Goal: Find contact information: Obtain details needed to contact an individual or organization

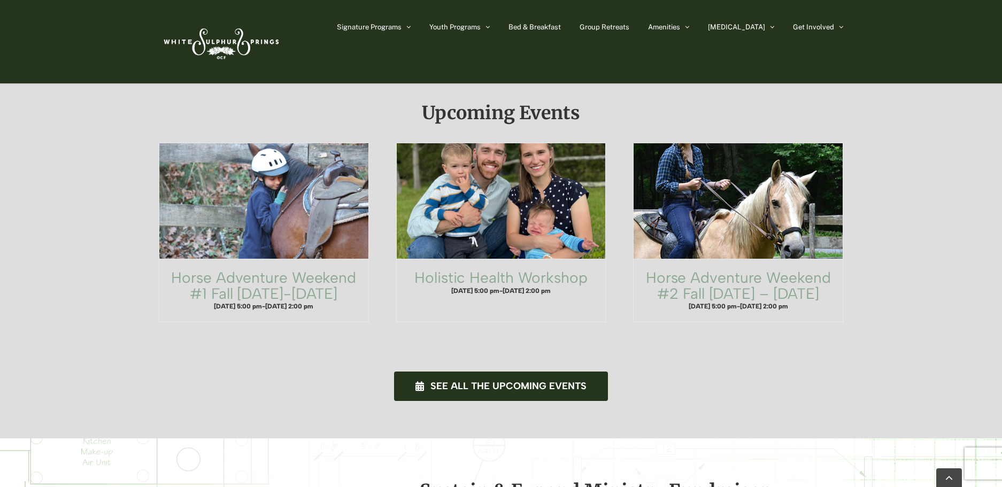
scroll to position [499, 0]
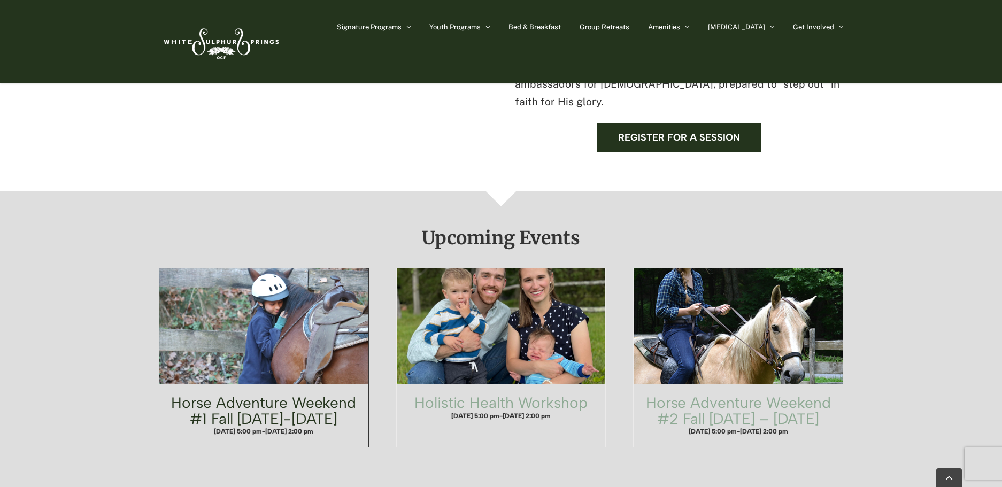
click at [327, 394] on link "Horse Adventure Weekend #1 Fall Wednesday-Friday" at bounding box center [263, 411] width 185 height 34
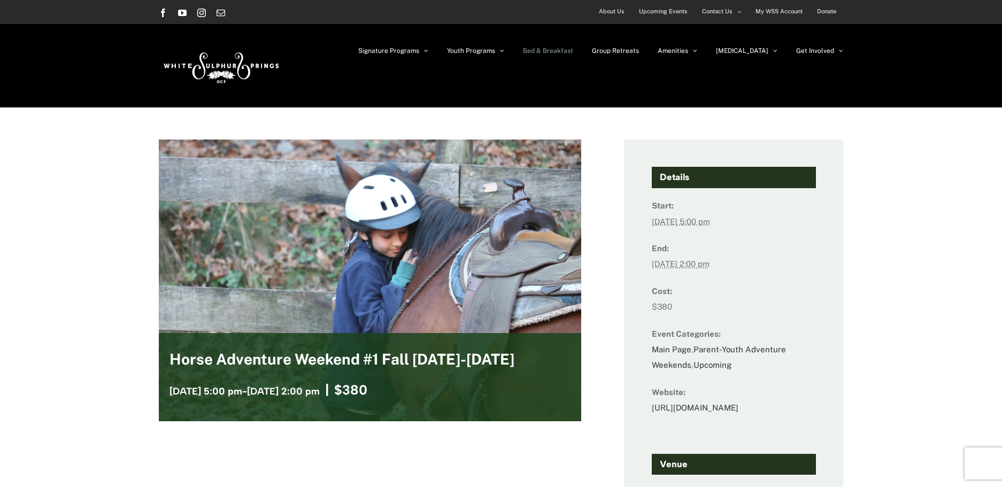
click at [573, 53] on span "Bed & Breakfast" at bounding box center [548, 51] width 50 height 6
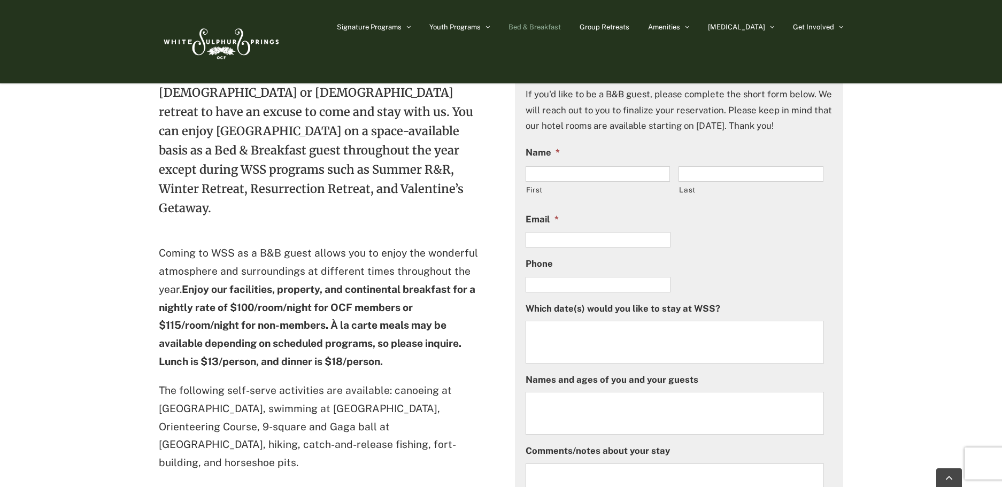
scroll to position [250, 0]
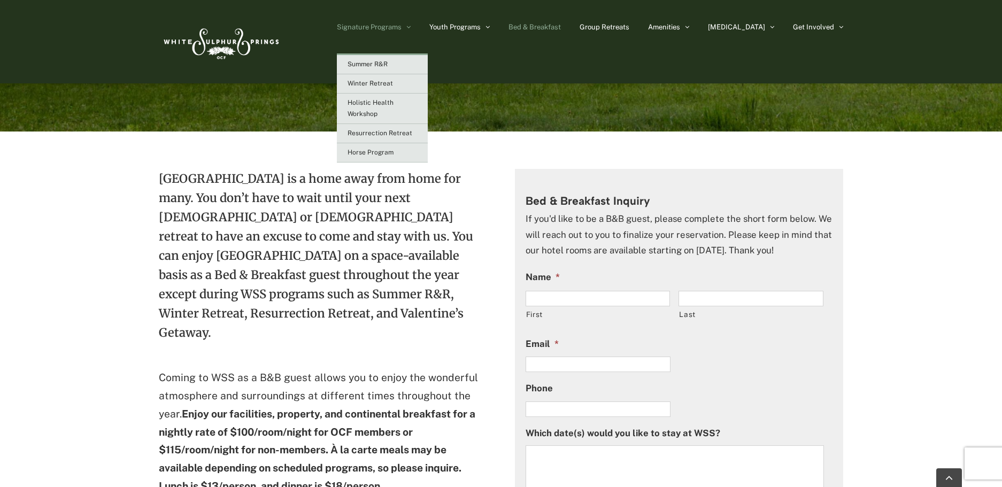
click at [402, 25] on span "Signature Programs" at bounding box center [369, 27] width 65 height 7
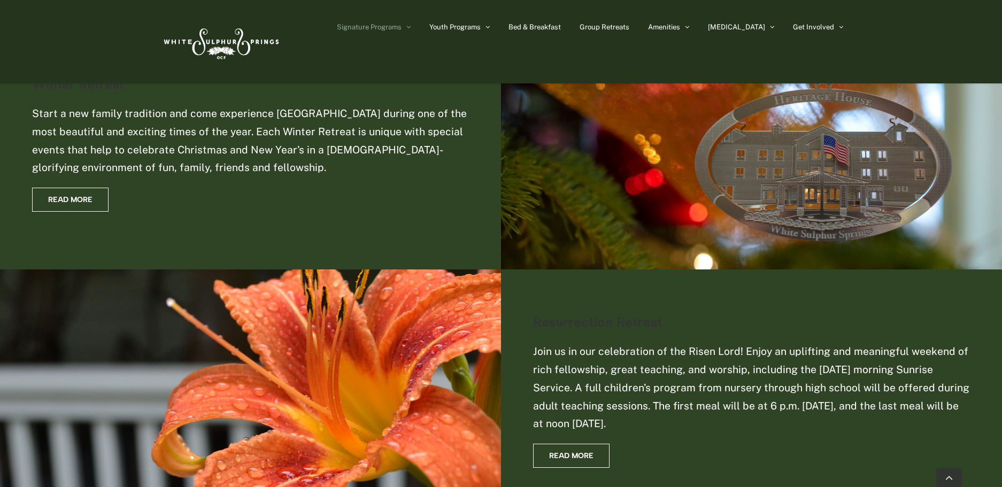
scroll to position [250, 0]
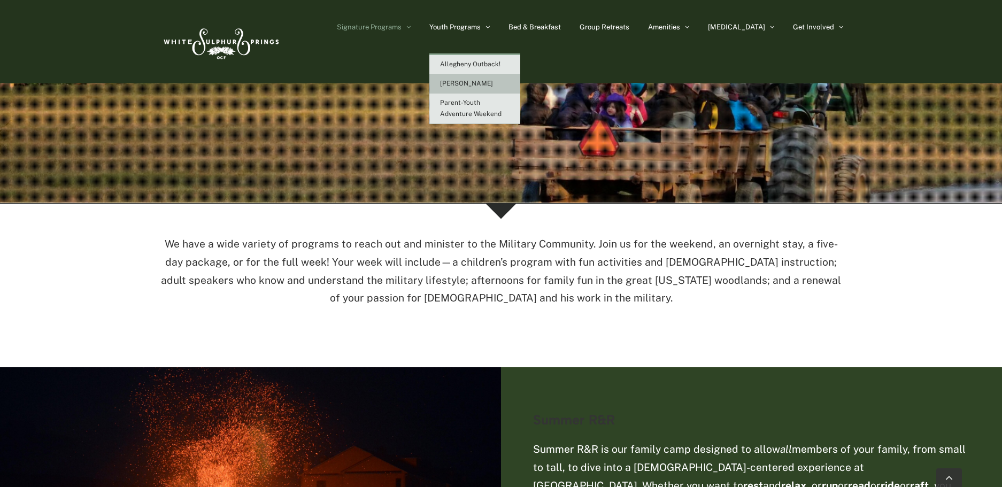
click at [520, 84] on link "[PERSON_NAME]" at bounding box center [474, 83] width 91 height 19
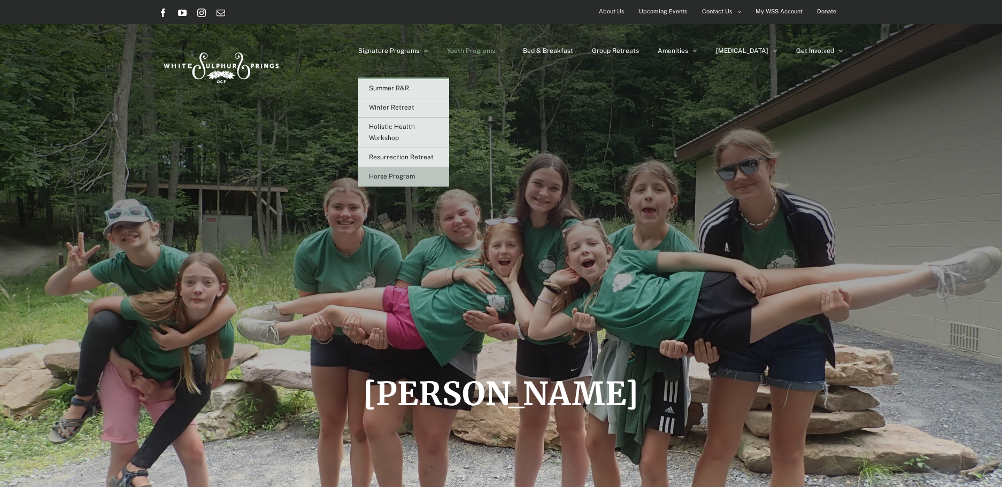
click at [415, 174] on span "Horse Program" at bounding box center [392, 176] width 46 height 7
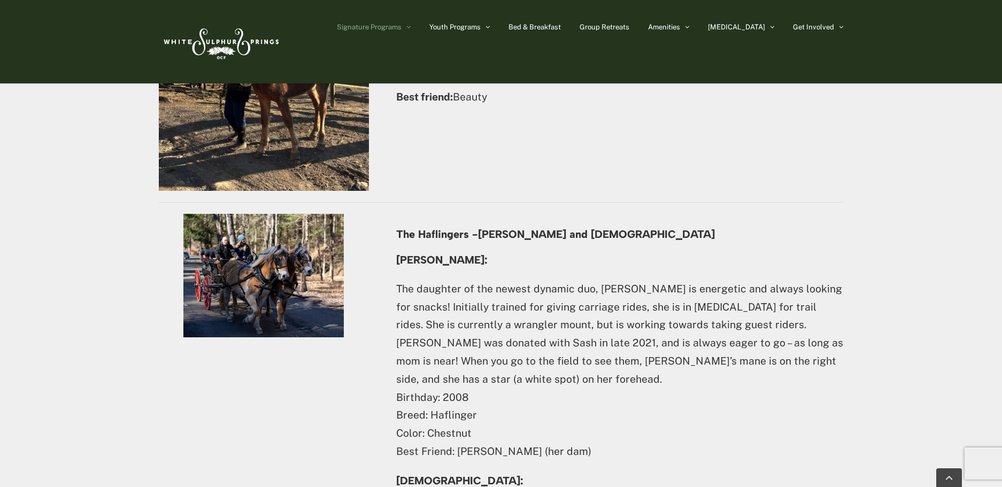
scroll to position [1088, 0]
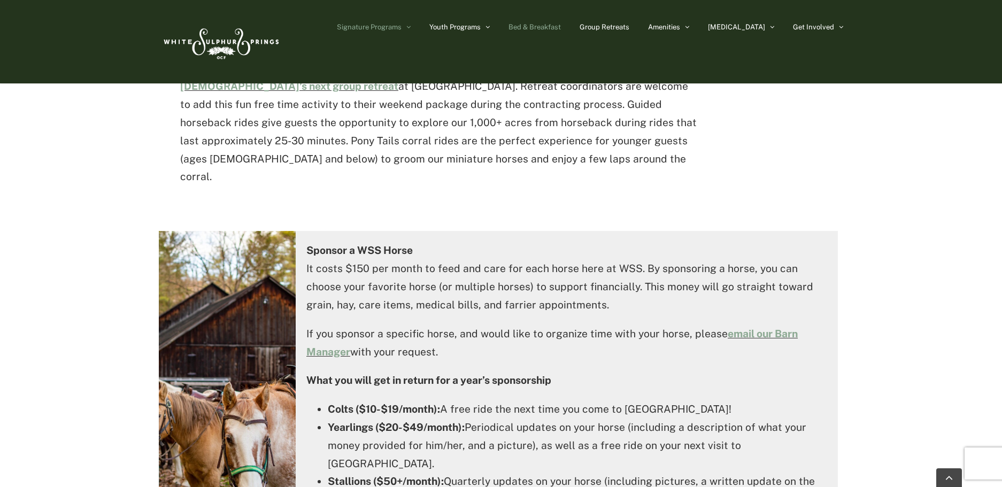
click at [561, 29] on span "Bed & Breakfast" at bounding box center [534, 27] width 52 height 7
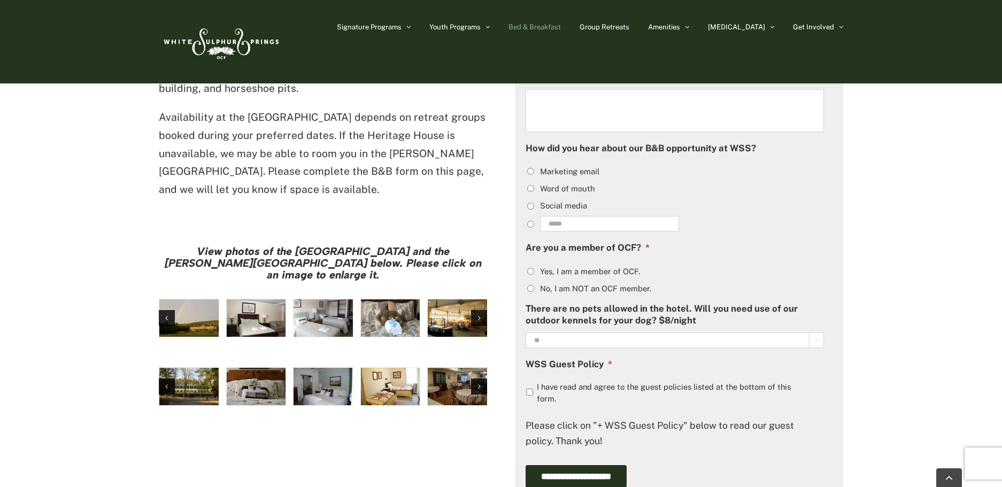
scroll to position [624, 0]
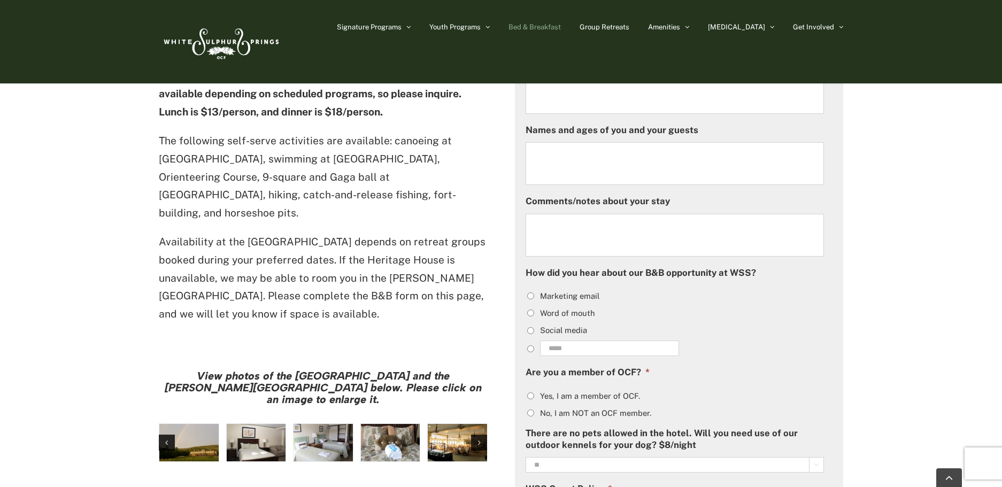
click at [191, 424] on img "large-heritage" at bounding box center [188, 442] width 59 height 37
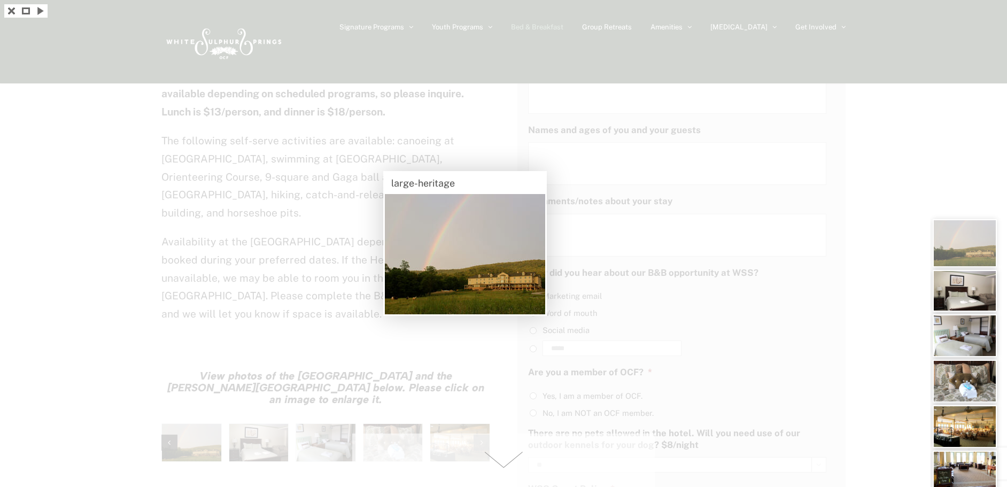
click at [261, 380] on div at bounding box center [503, 243] width 1007 height 487
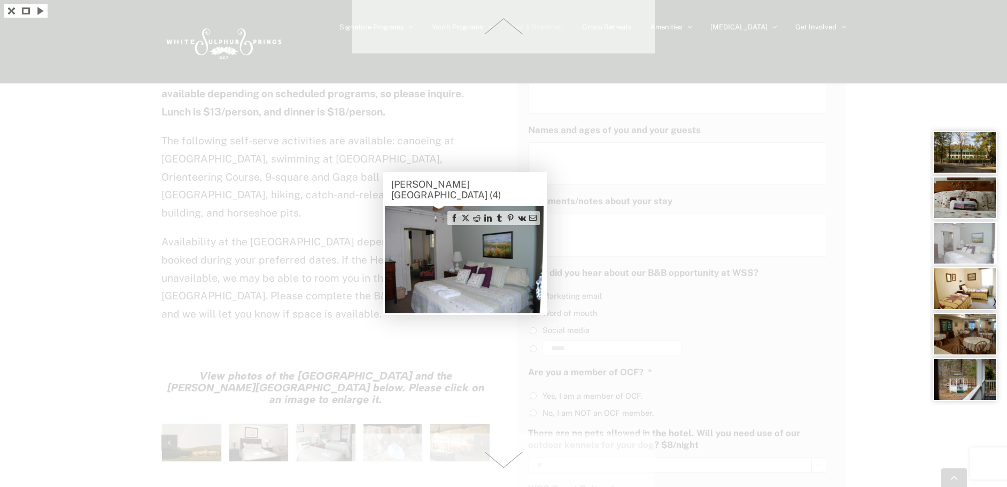
click at [153, 280] on div at bounding box center [503, 243] width 1007 height 487
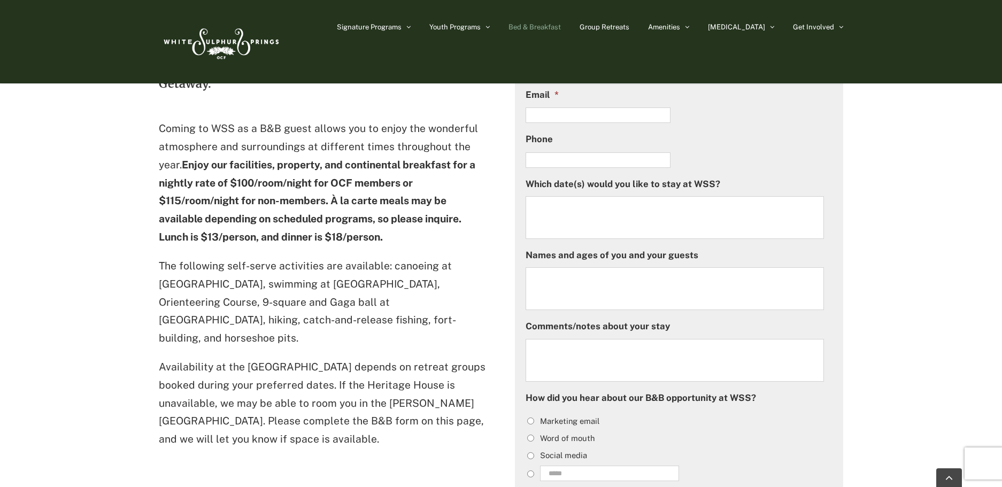
scroll to position [0, 0]
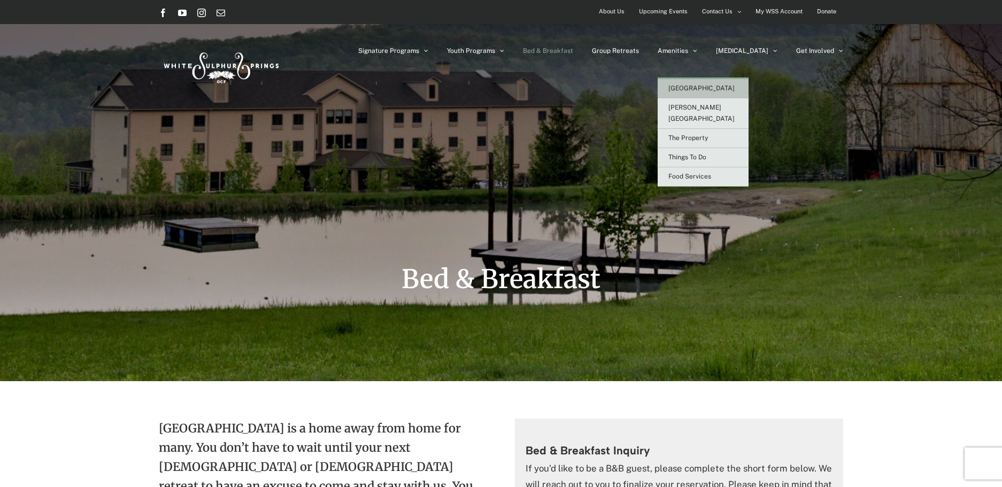
click at [726, 91] on span "[GEOGRAPHIC_DATA]" at bounding box center [701, 87] width 66 height 7
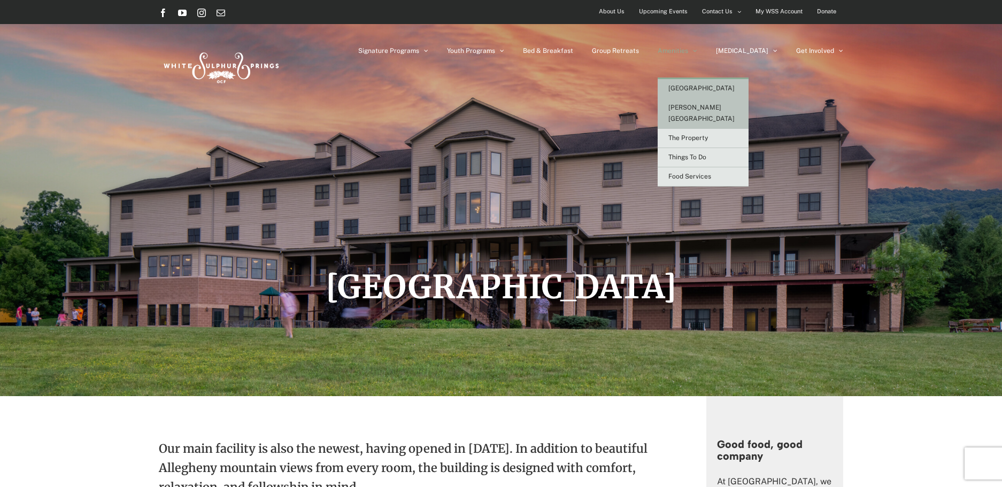
click at [714, 102] on link "[PERSON_NAME][GEOGRAPHIC_DATA]" at bounding box center [703, 113] width 91 height 30
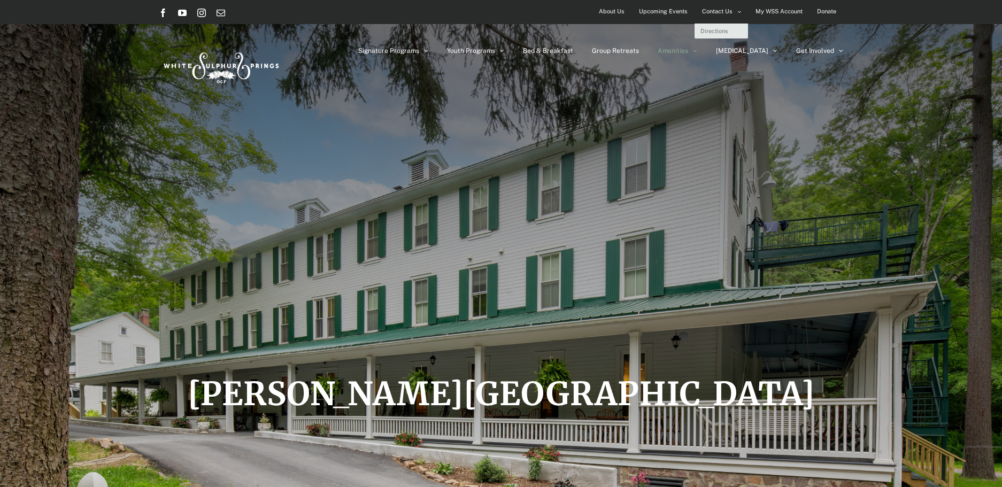
click at [709, 5] on span "Contact Us" at bounding box center [717, 12] width 30 height 16
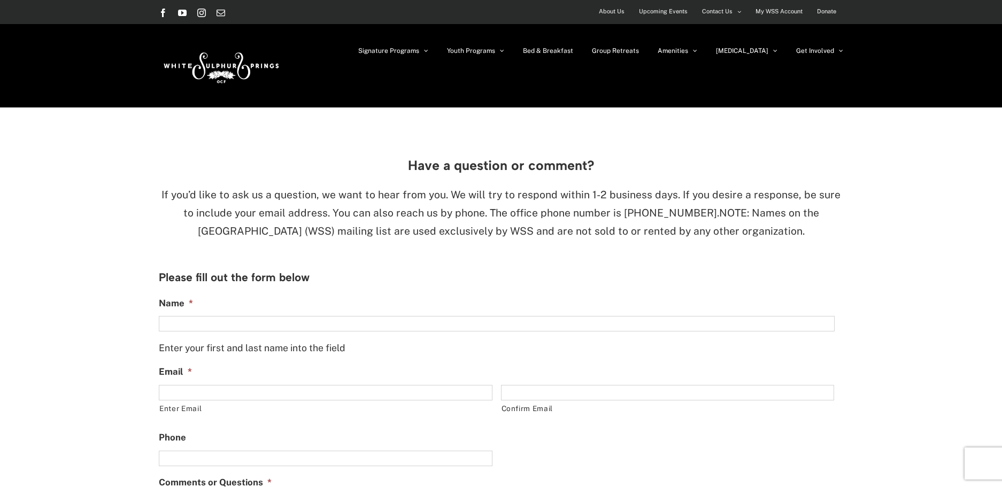
click at [651, 13] on span "Upcoming Events" at bounding box center [663, 12] width 49 height 16
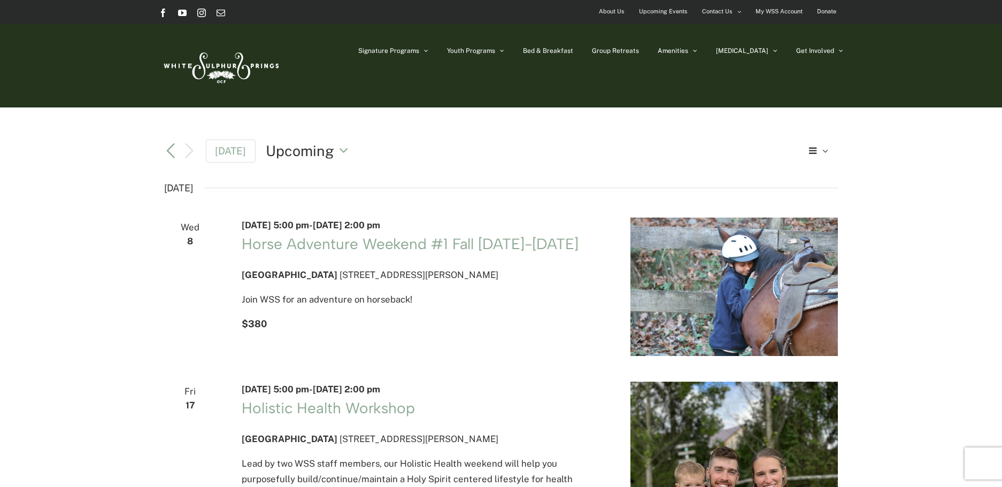
click at [608, 9] on span "About Us" at bounding box center [612, 12] width 26 height 16
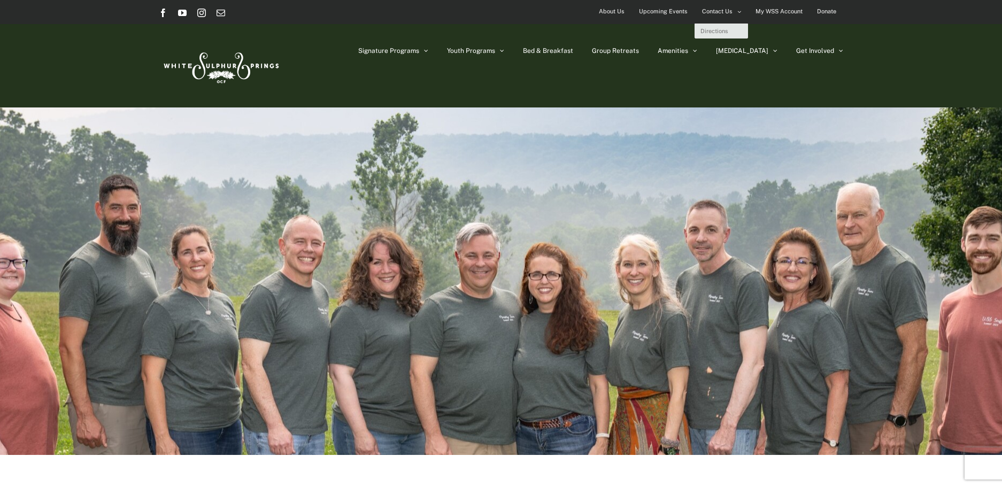
click at [731, 10] on span "Contact Us" at bounding box center [717, 12] width 30 height 16
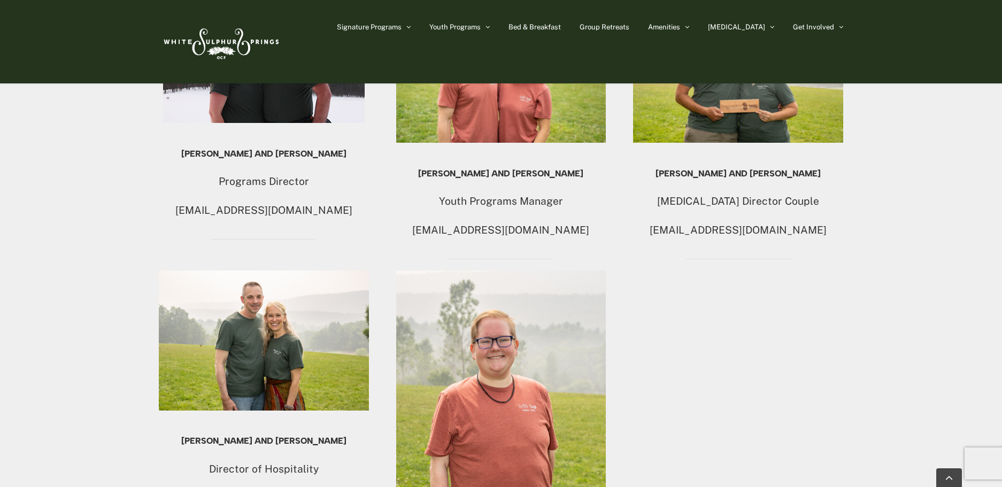
scroll to position [873, 0]
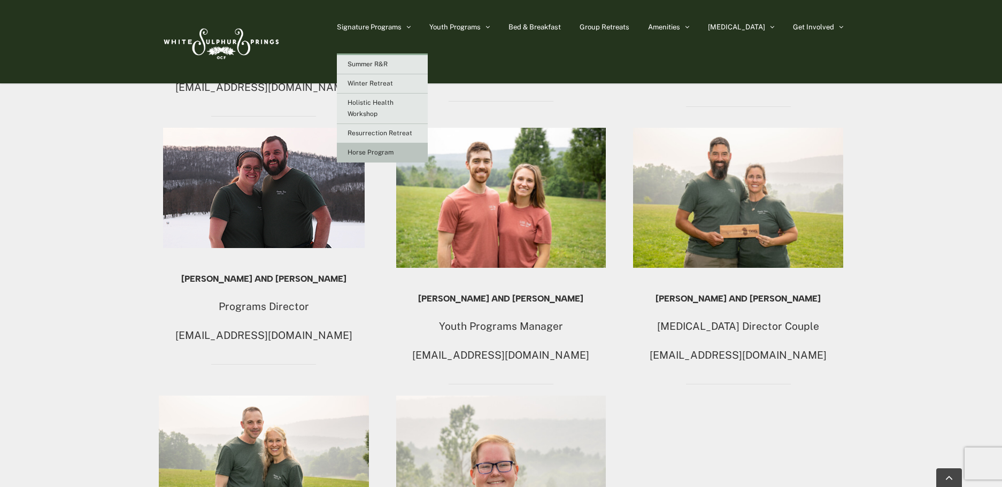
click at [394, 153] on span "Horse Program" at bounding box center [371, 152] width 46 height 7
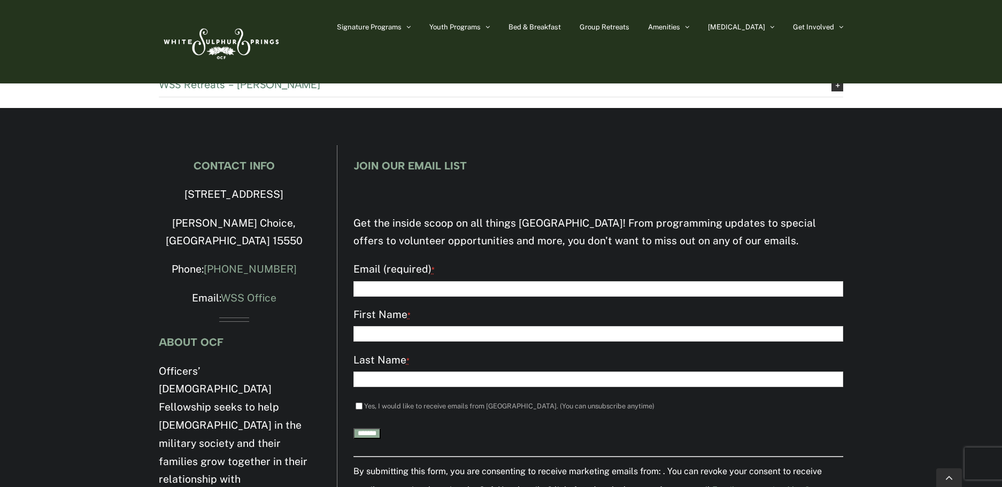
scroll to position [817, 0]
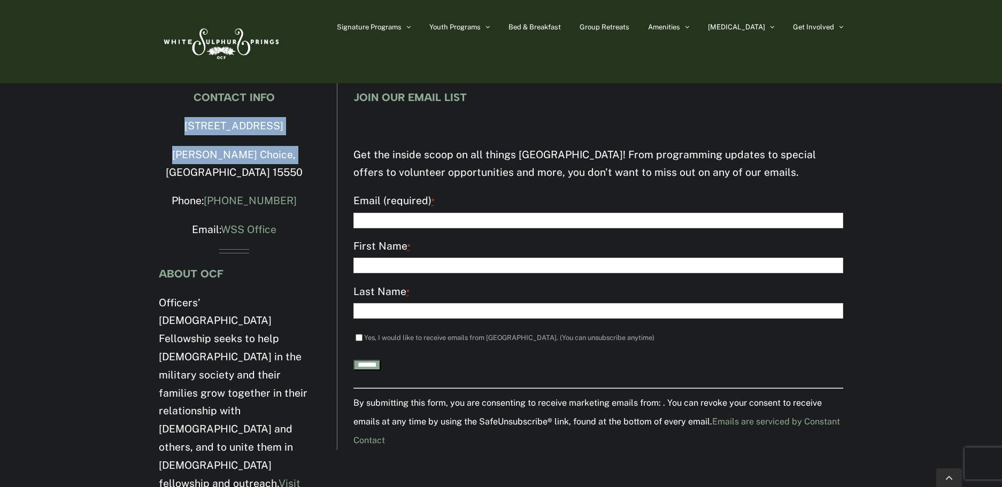
drag, startPoint x: 171, startPoint y: 126, endPoint x: 294, endPoint y: 147, distance: 124.1
click at [294, 147] on div "CONTACT INFO 4500 Milligans Cove Road Manns Choice, PA 15550 Phone: 814-623-558…" at bounding box center [234, 309] width 151 height 437
copy div "4500 Milligans Cove Road Manns Choice, PA 15550"
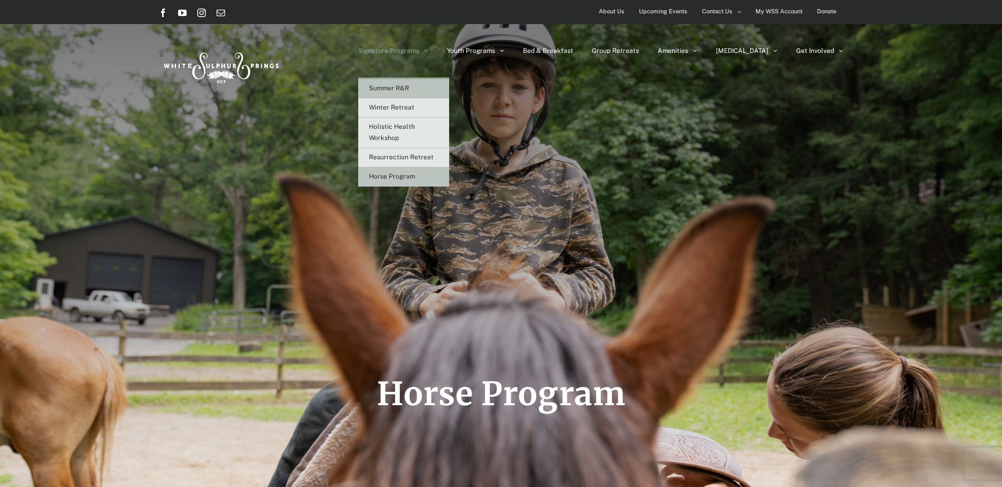
click at [409, 86] on span "Summer R&R" at bounding box center [389, 87] width 40 height 7
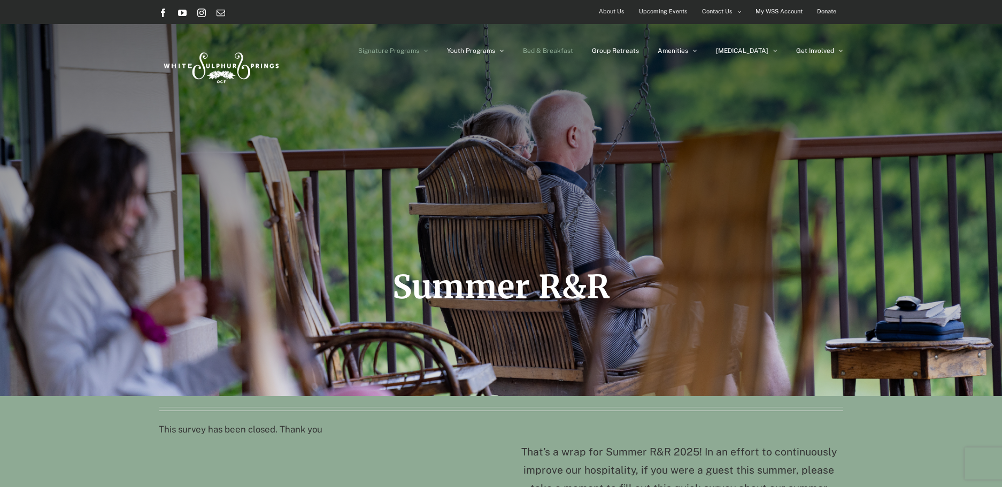
click at [573, 49] on span "Bed & Breakfast" at bounding box center [548, 51] width 50 height 6
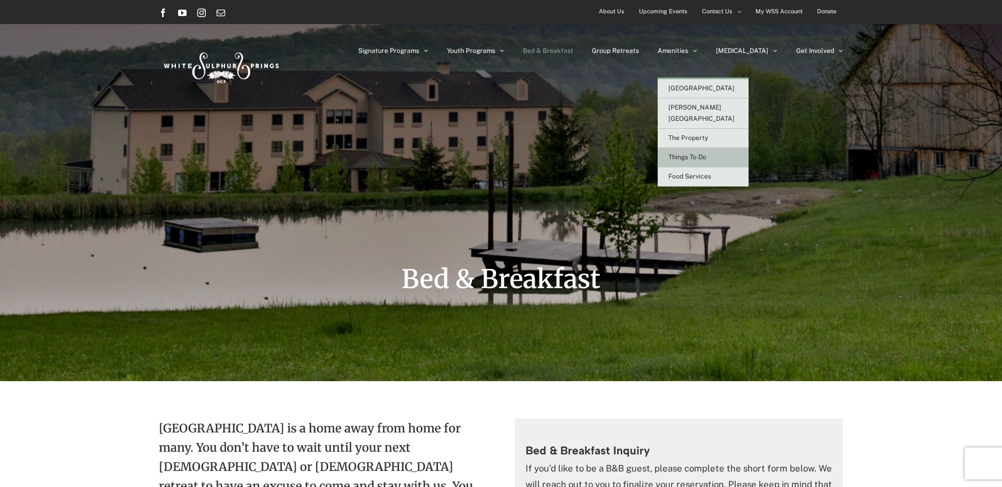
click at [706, 153] on span "Things To Do" at bounding box center [687, 156] width 38 height 7
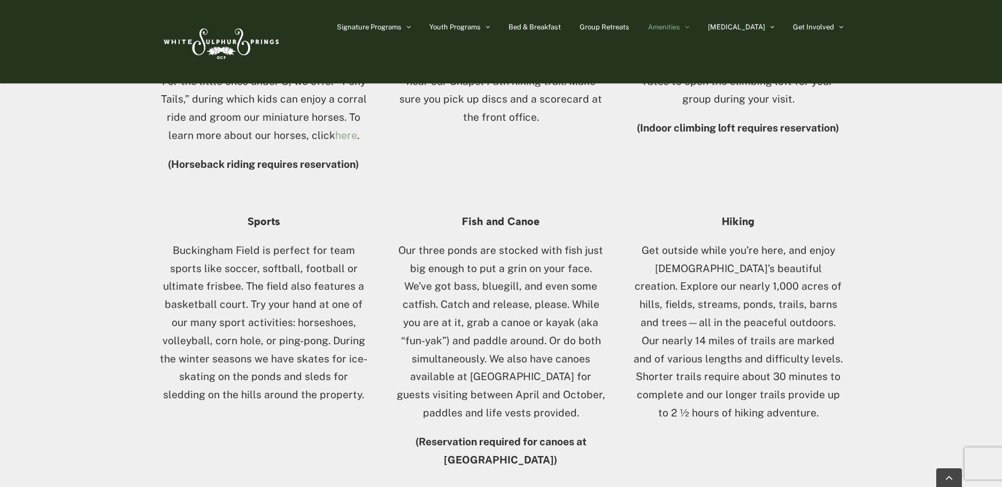
scroll to position [624, 0]
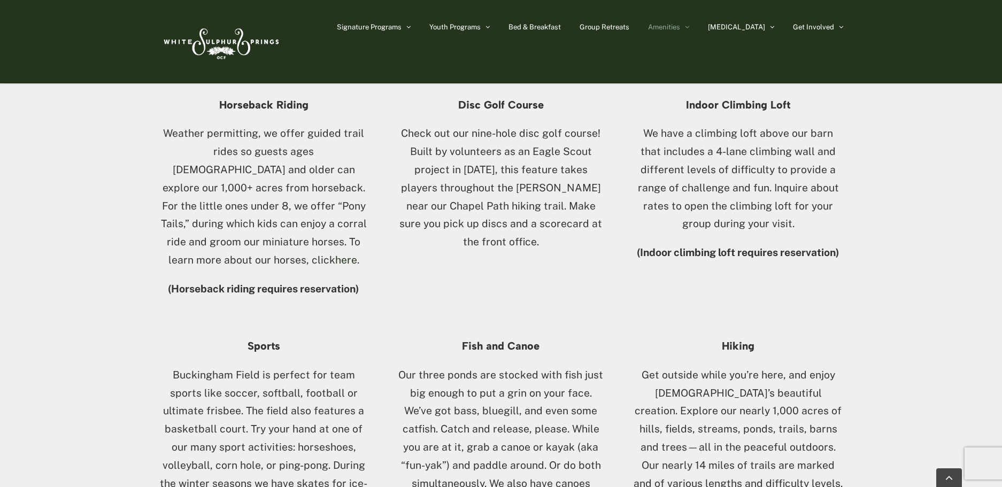
click at [345, 254] on link "here" at bounding box center [346, 260] width 22 height 12
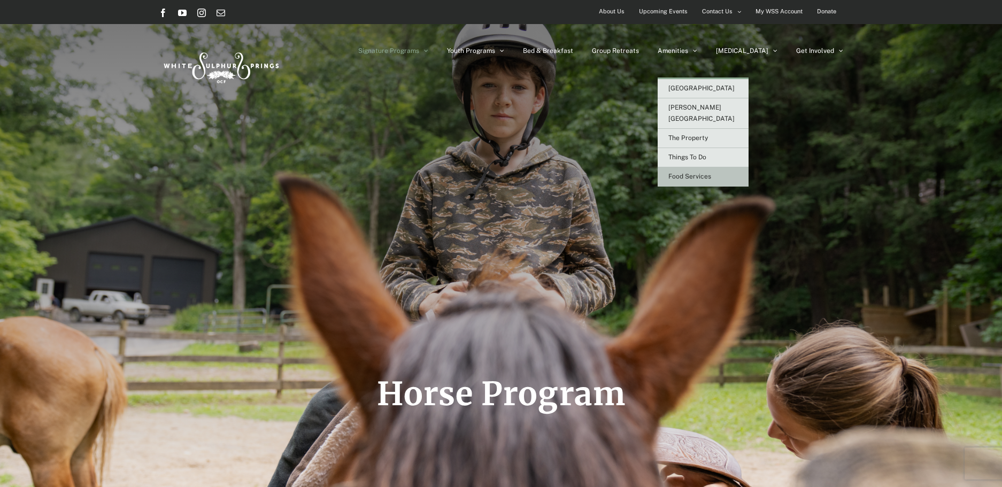
click at [711, 173] on span "Food Services" at bounding box center [689, 176] width 43 height 7
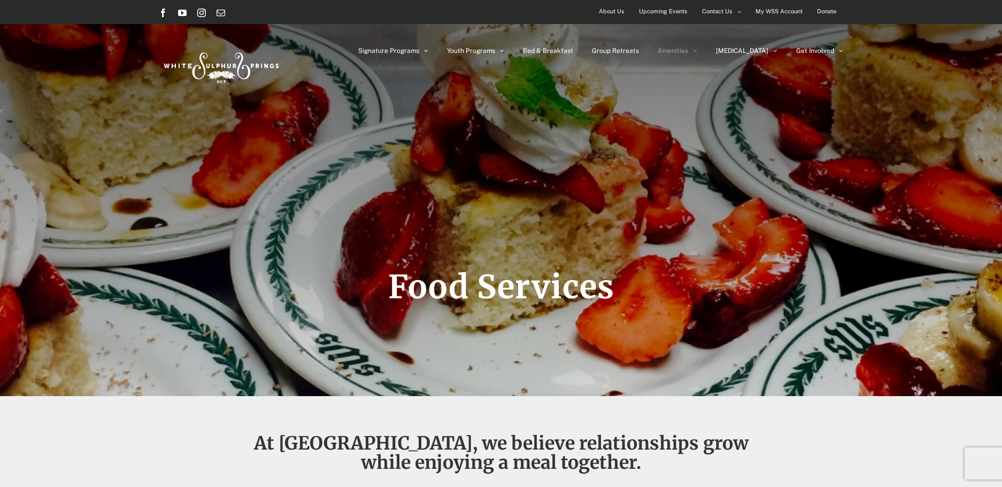
click at [659, 9] on span "Upcoming Events" at bounding box center [663, 12] width 49 height 16
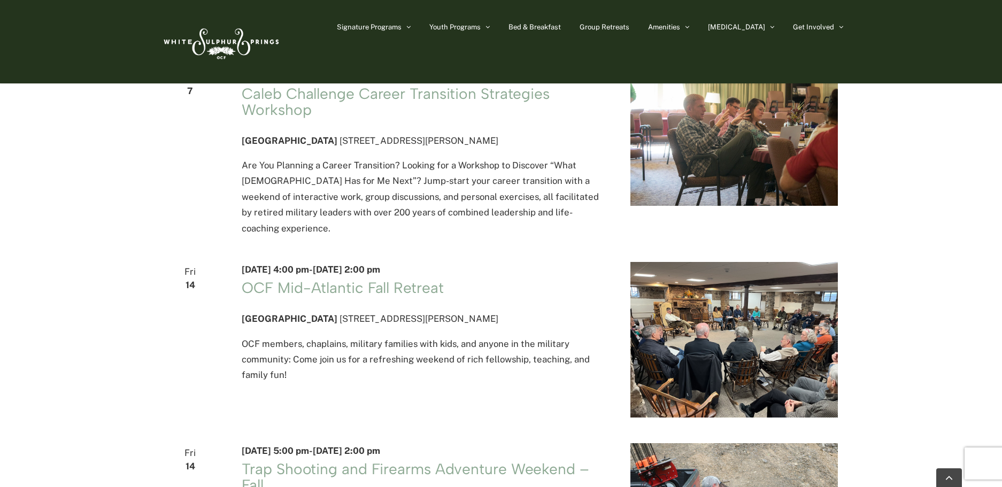
scroll to position [1747, 0]
